Goal: Task Accomplishment & Management: Complete application form

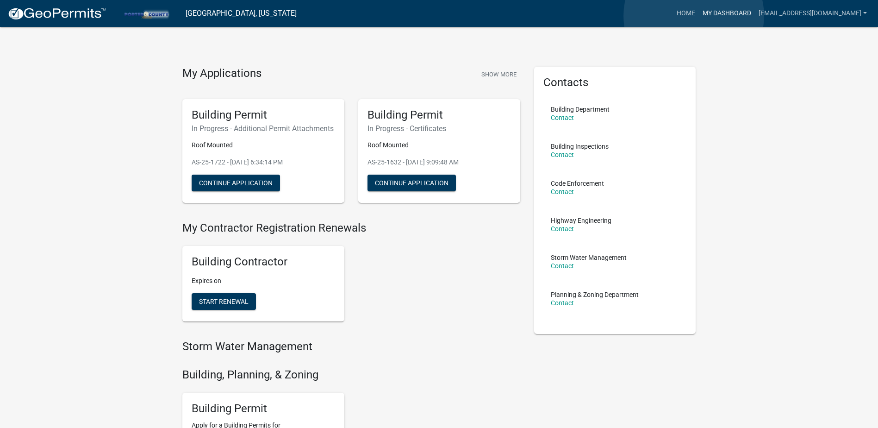
click at [699, 16] on link "My Dashboard" at bounding box center [727, 14] width 56 height 18
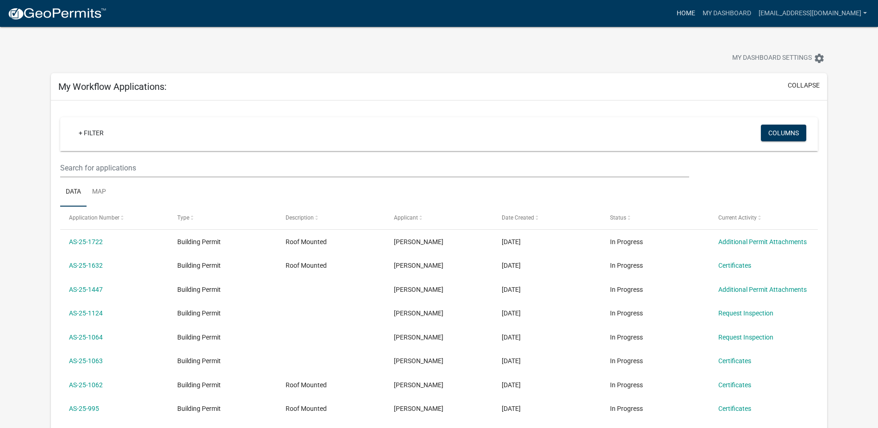
click at [673, 14] on link "Home" at bounding box center [686, 14] width 26 height 18
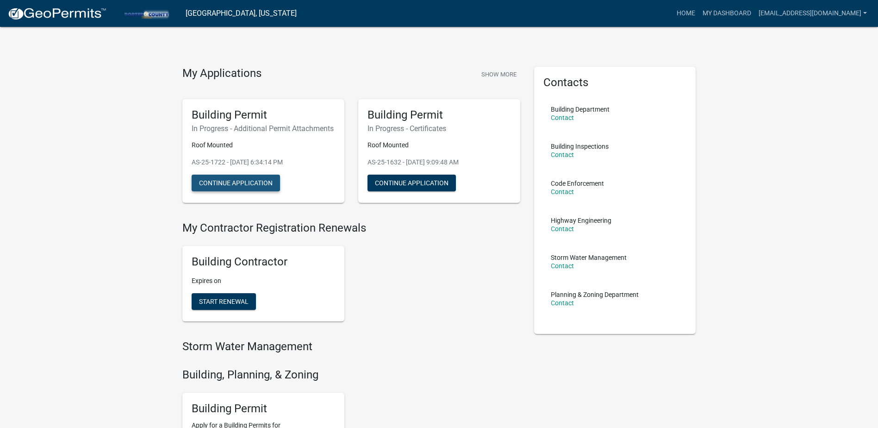
click at [253, 191] on button "Continue Application" at bounding box center [236, 183] width 88 height 17
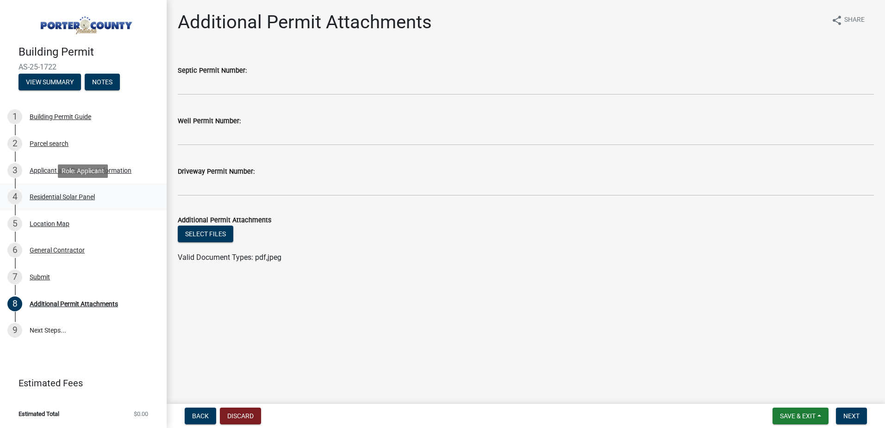
click at [54, 193] on div "Residential Solar Panel" at bounding box center [62, 196] width 65 height 6
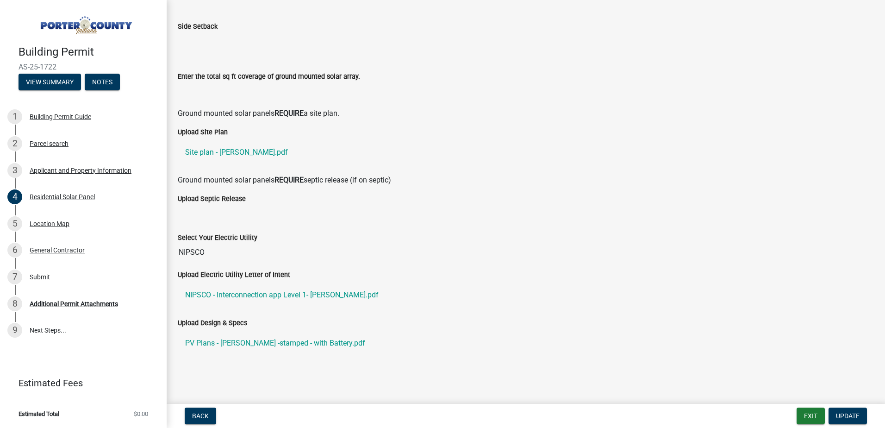
scroll to position [264, 0]
click at [350, 342] on link "PV Plans - [PERSON_NAME] -stamped - with Battery.pdf" at bounding box center [526, 341] width 696 height 22
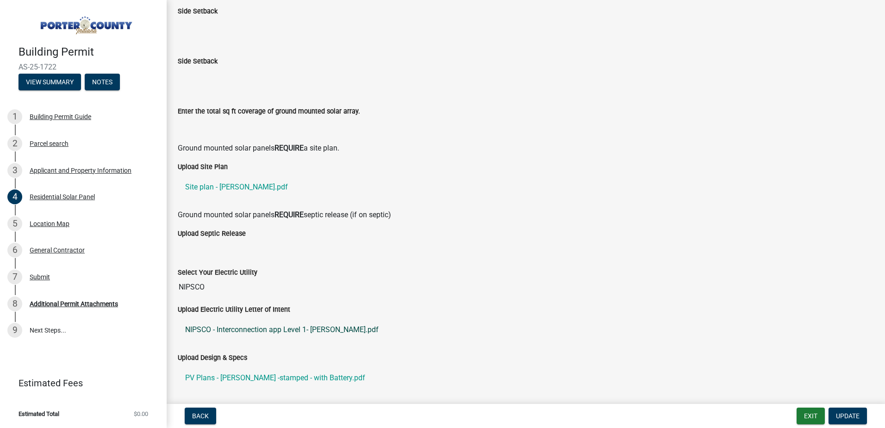
scroll to position [231, 0]
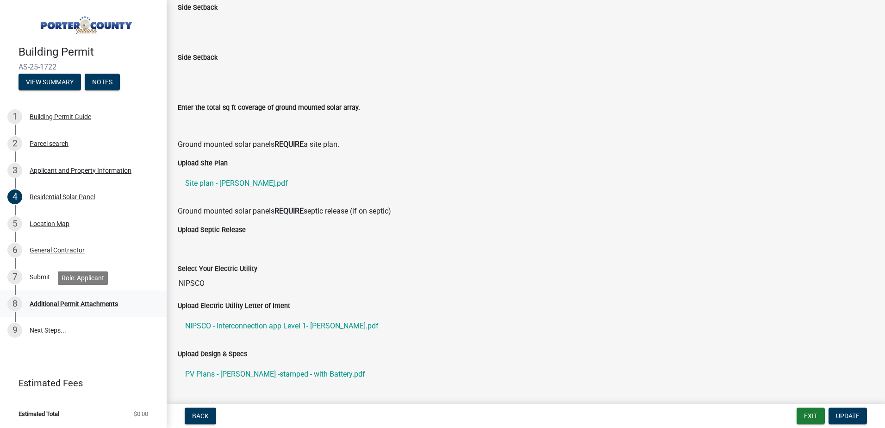
click at [102, 302] on div "Additional Permit Attachments" at bounding box center [74, 303] width 88 height 6
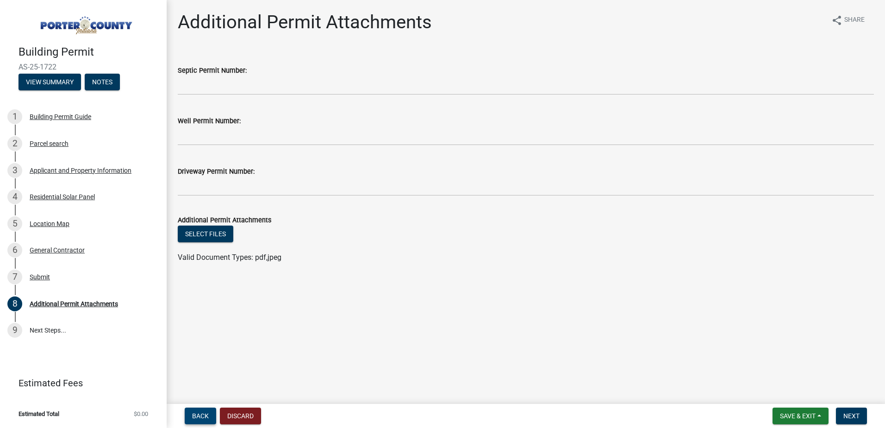
click at [206, 415] on span "Back" at bounding box center [200, 415] width 17 height 7
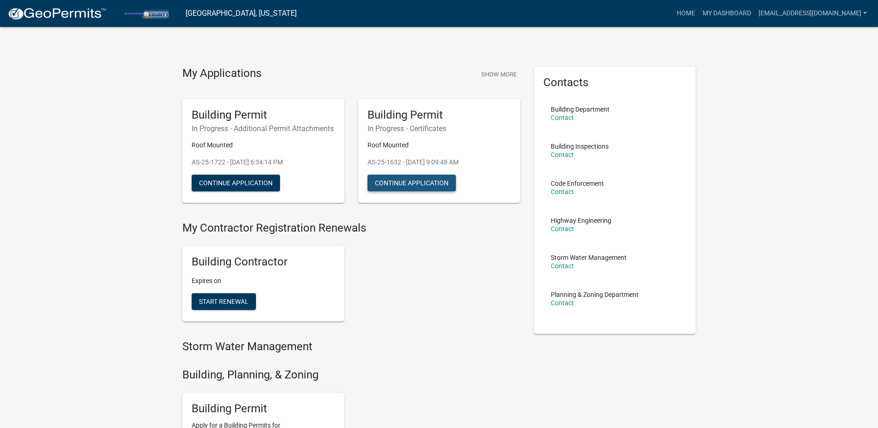
click at [410, 182] on button "Continue Application" at bounding box center [412, 183] width 88 height 17
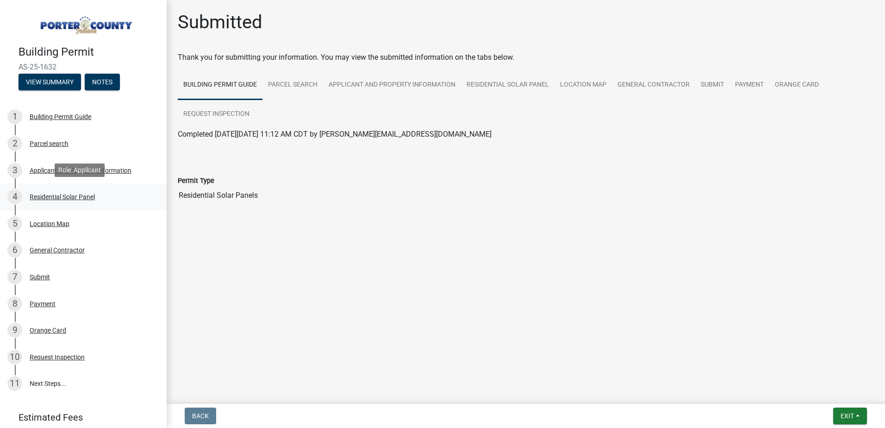
click at [60, 200] on div "4 Residential Solar Panel" at bounding box center [79, 196] width 144 height 15
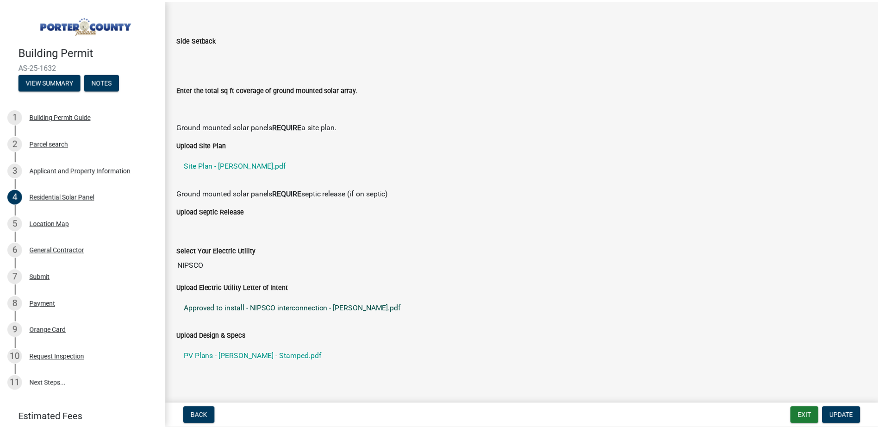
scroll to position [264, 0]
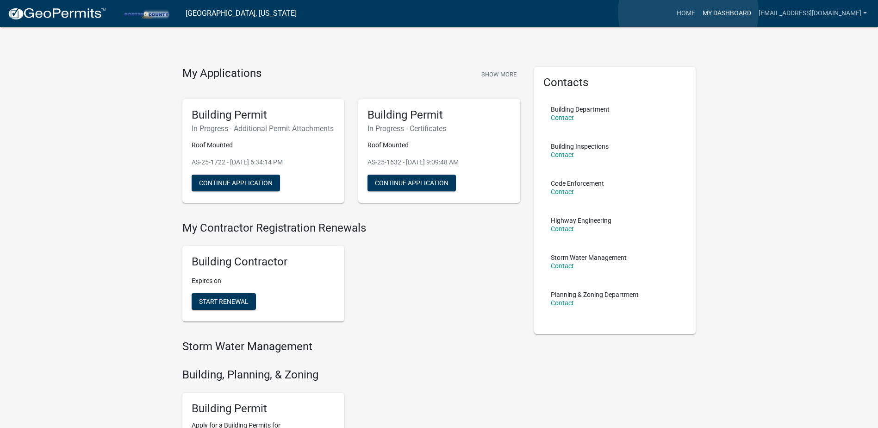
click at [699, 12] on link "My Dashboard" at bounding box center [727, 14] width 56 height 18
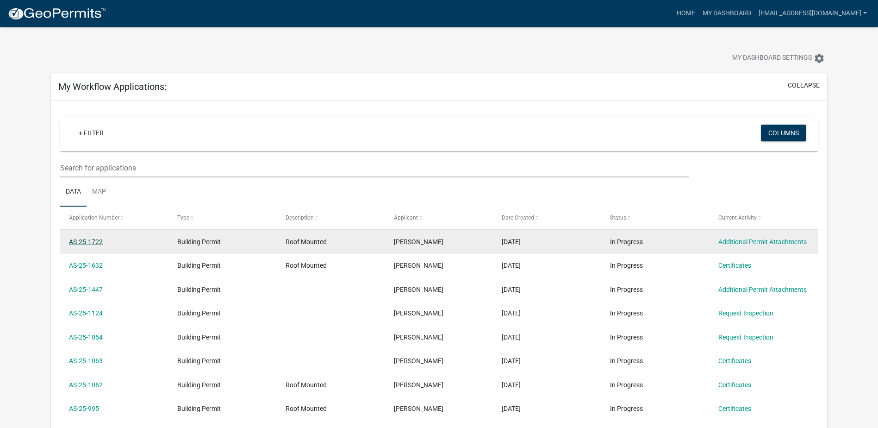
click at [83, 241] on link "AS-25-1722" at bounding box center [86, 241] width 34 height 7
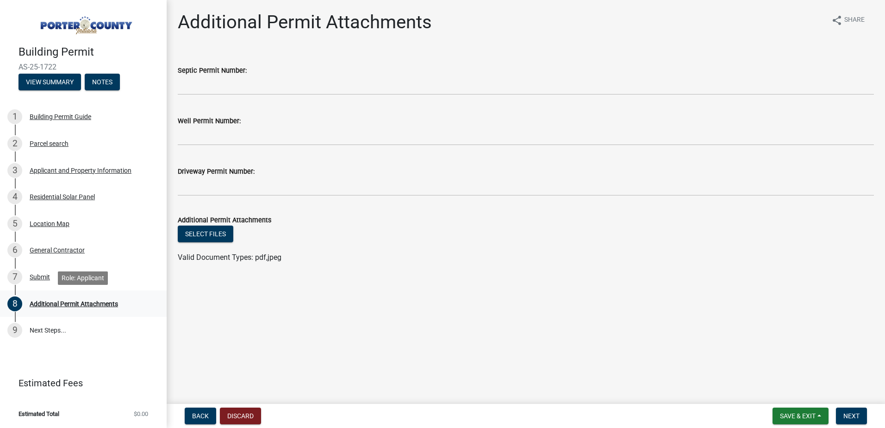
click at [54, 303] on div "Additional Permit Attachments" at bounding box center [74, 303] width 88 height 6
click at [43, 278] on div "Submit" at bounding box center [40, 277] width 20 height 6
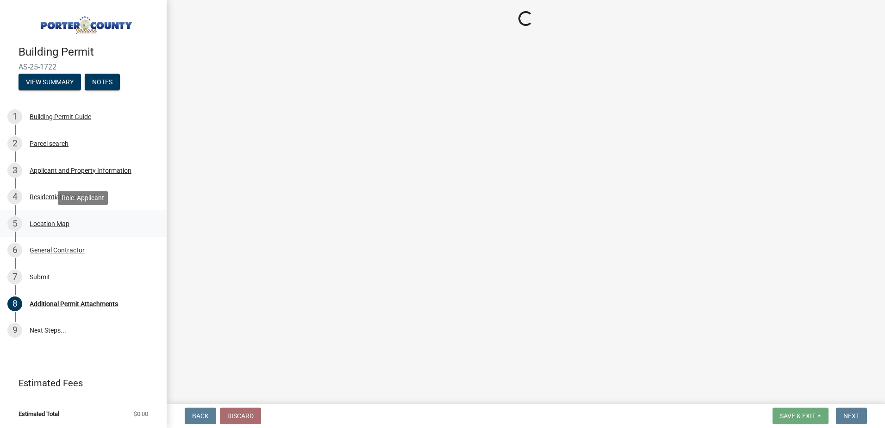
click at [50, 222] on div "Location Map" at bounding box center [50, 223] width 40 height 6
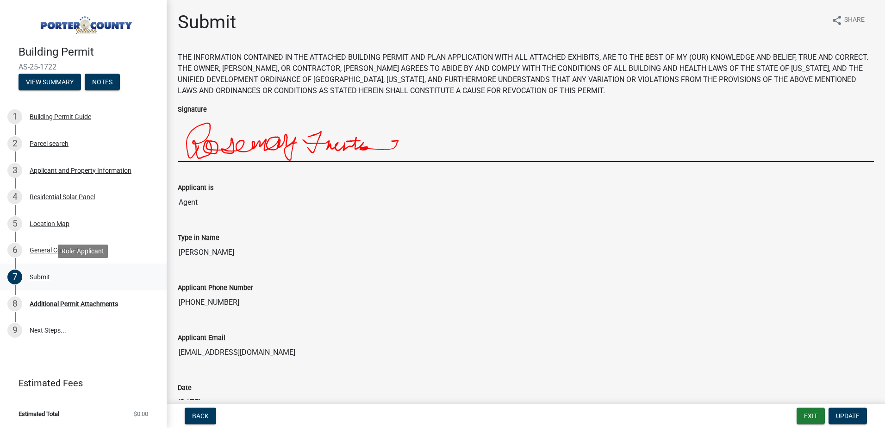
click at [42, 274] on div "Submit" at bounding box center [40, 277] width 20 height 6
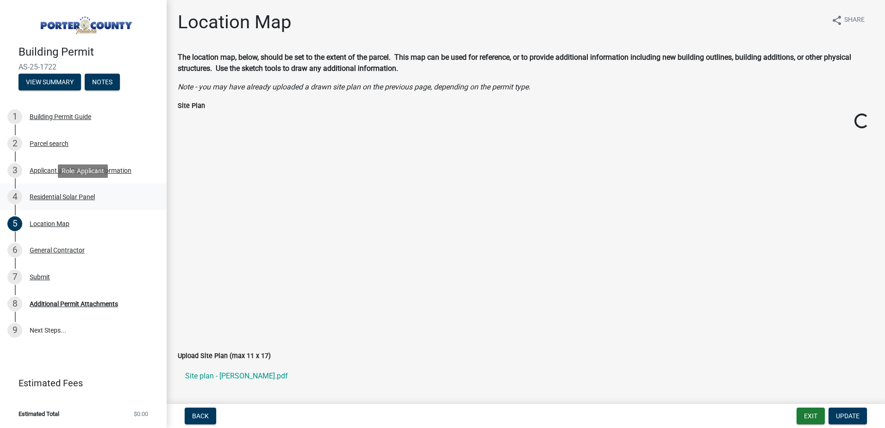
click at [52, 200] on div "Residential Solar Panel" at bounding box center [62, 196] width 65 height 6
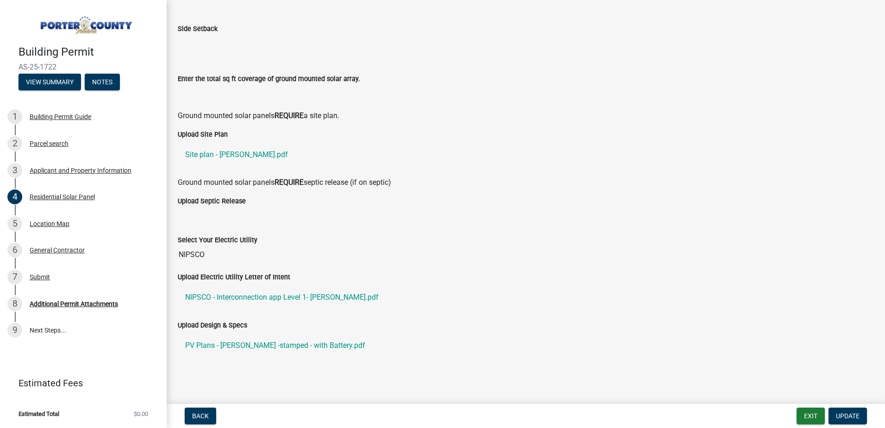
scroll to position [264, 0]
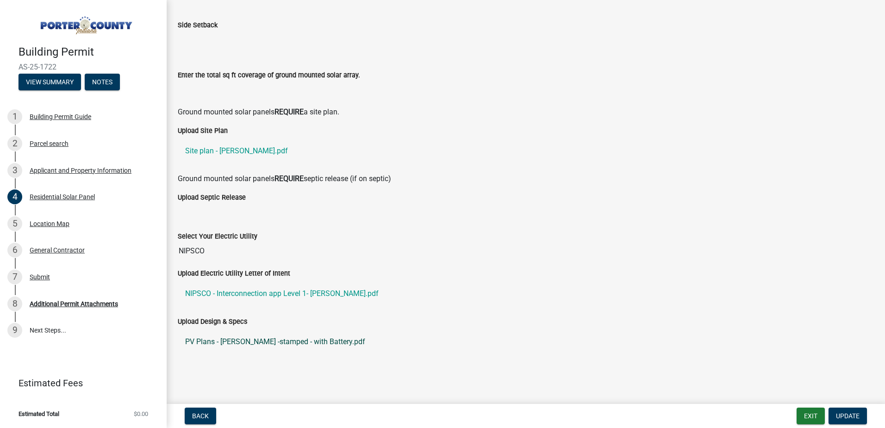
click at [336, 343] on link "PV Plans - [PERSON_NAME] -stamped - with Battery.pdf" at bounding box center [526, 341] width 696 height 22
click at [295, 341] on link "PV Plans - [PERSON_NAME] -stamped - with Battery.pdf" at bounding box center [526, 341] width 696 height 22
click at [267, 341] on link "PV Plans - [PERSON_NAME] -stamped - with Battery.pdf" at bounding box center [526, 341] width 696 height 22
click at [199, 412] on span "Back" at bounding box center [200, 415] width 17 height 7
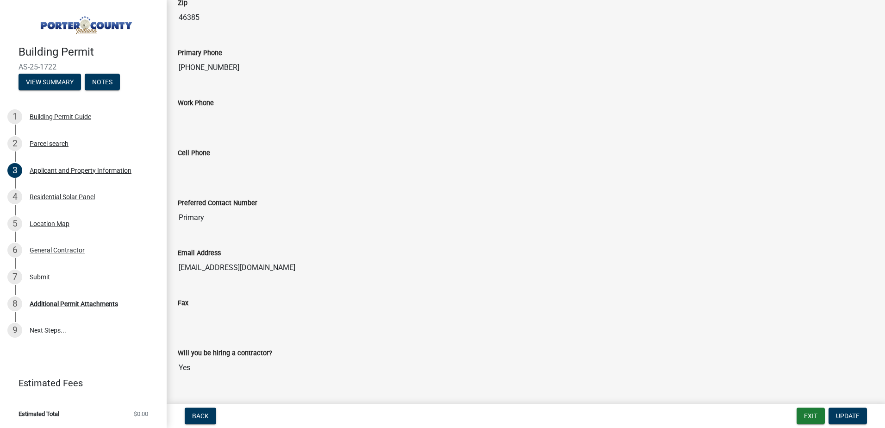
scroll to position [1135, 0]
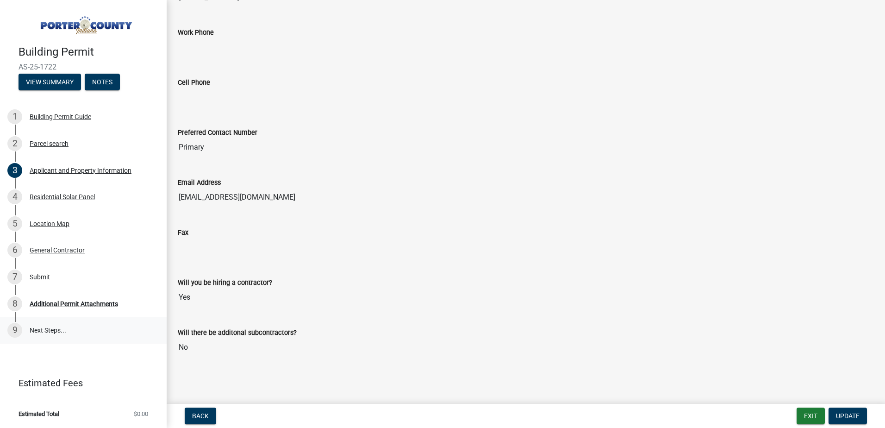
click at [51, 331] on link "9 Next Steps..." at bounding box center [83, 330] width 167 height 27
click at [61, 304] on div "Additional Permit Attachments" at bounding box center [74, 303] width 88 height 6
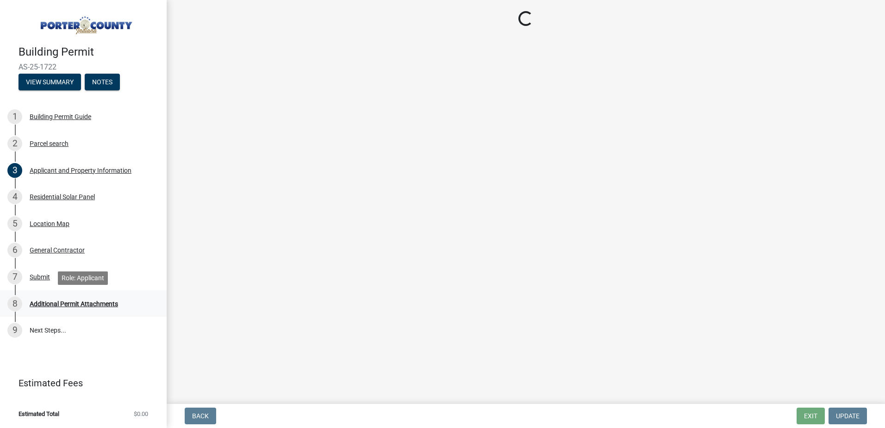
scroll to position [0, 0]
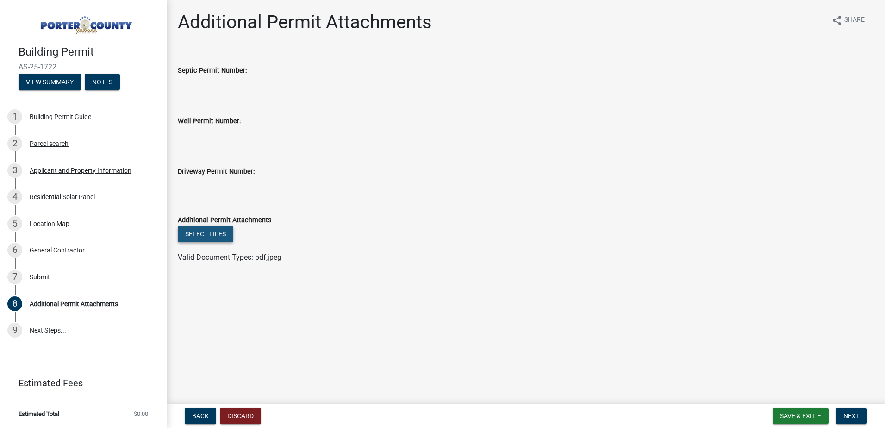
click at [199, 237] on button "Select files" at bounding box center [206, 233] width 56 height 17
click at [216, 228] on button "Select files" at bounding box center [206, 233] width 56 height 17
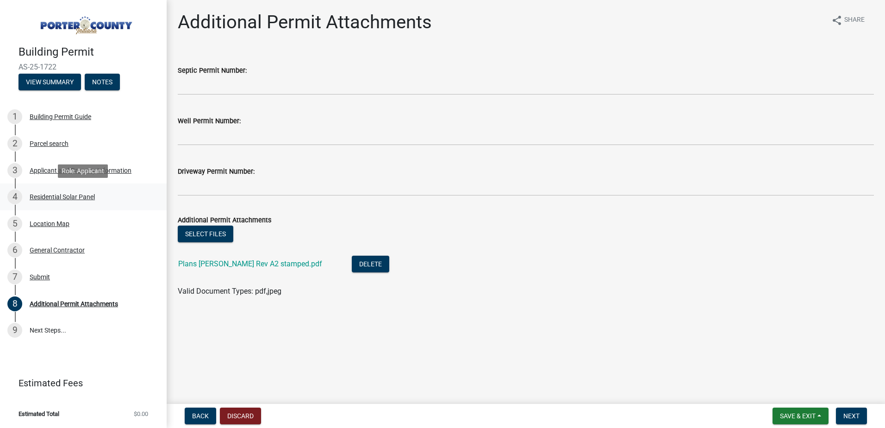
click at [48, 197] on div "Residential Solar Panel" at bounding box center [62, 196] width 65 height 6
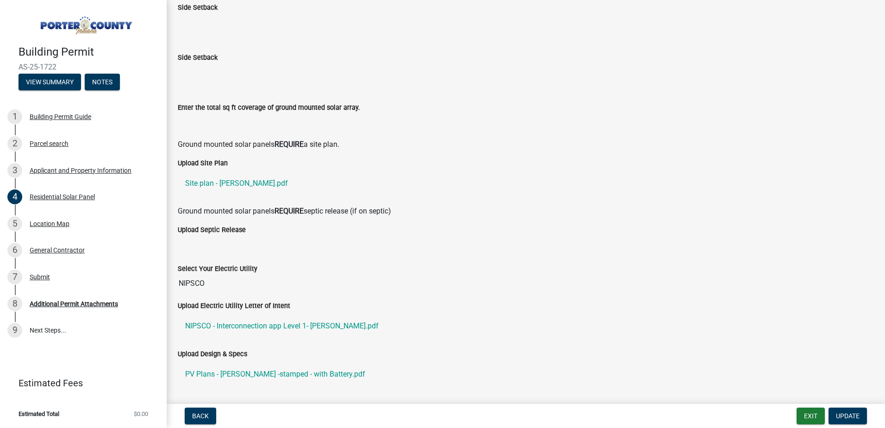
scroll to position [264, 0]
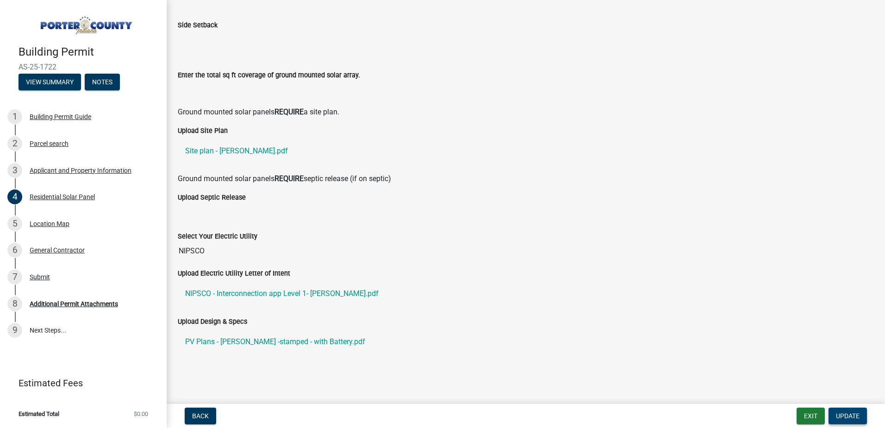
click at [843, 416] on span "Update" at bounding box center [848, 415] width 24 height 7
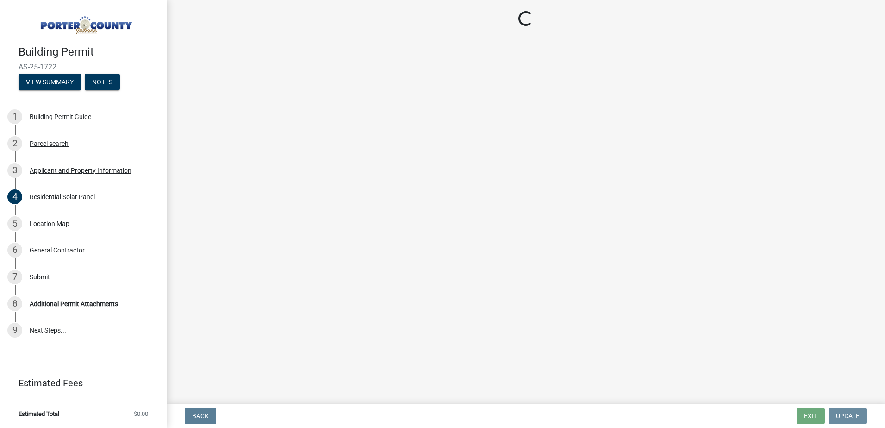
scroll to position [0, 0]
